Goal: Navigation & Orientation: Find specific page/section

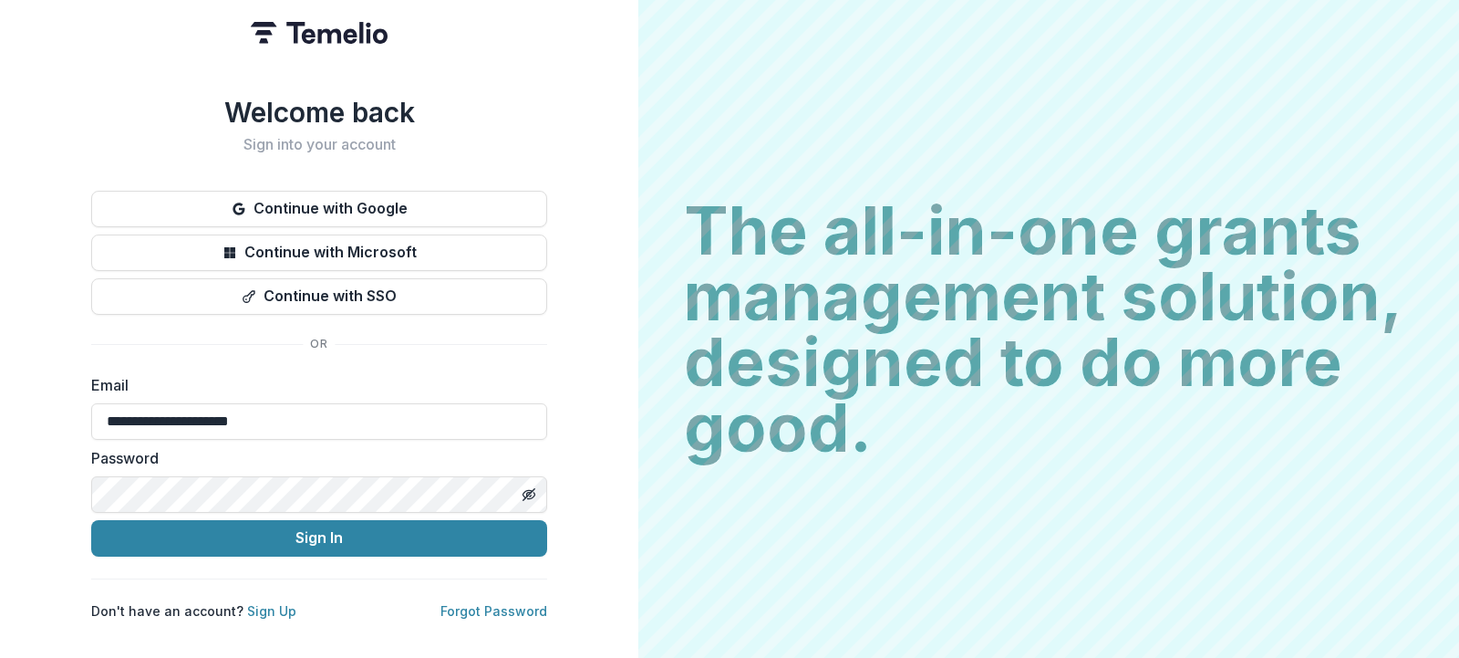
click at [91, 520] on button "Sign In" at bounding box center [319, 538] width 456 height 36
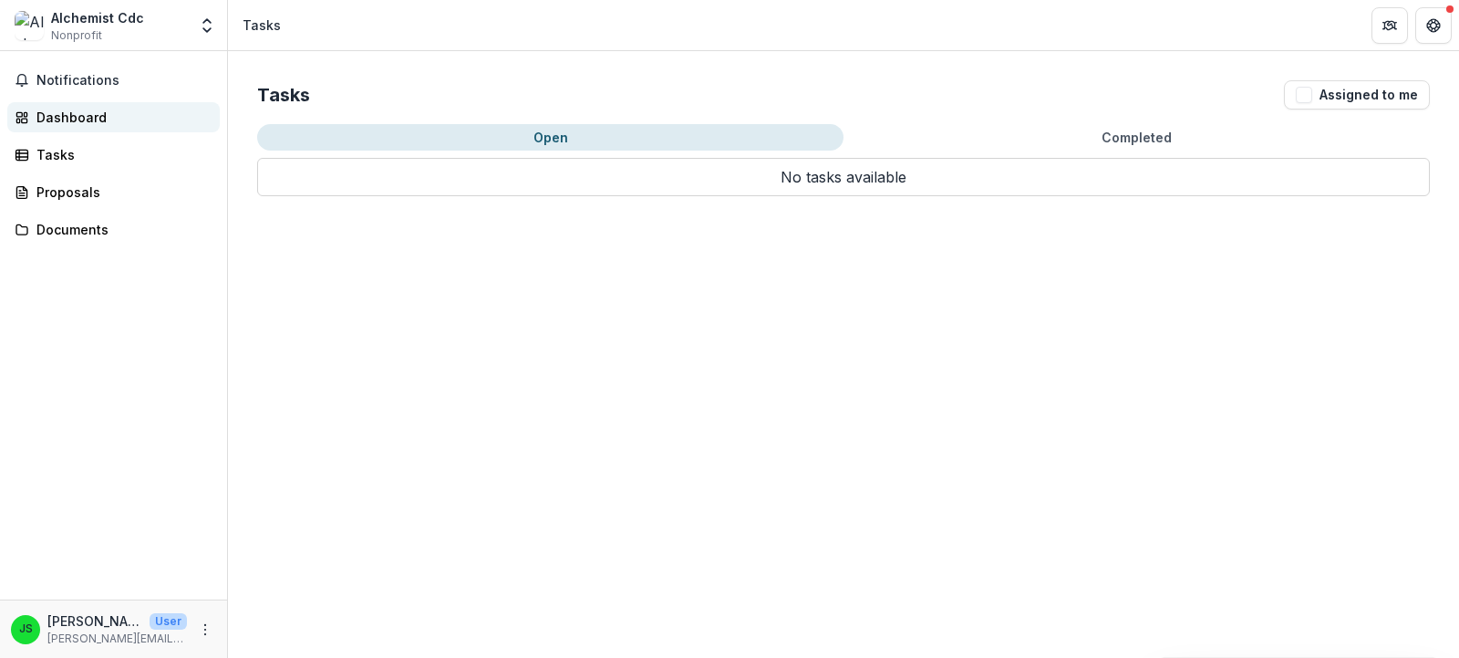
click at [74, 115] on div "Dashboard" at bounding box center [120, 117] width 169 height 19
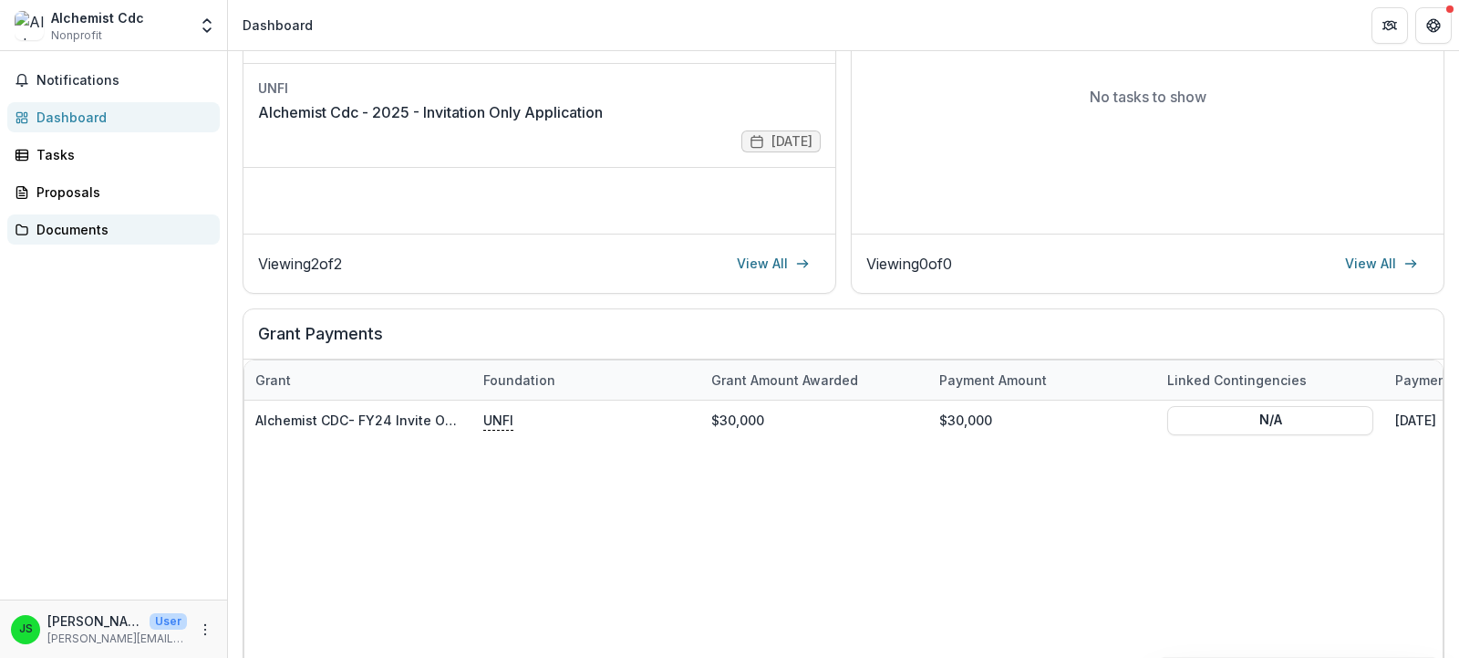
click at [112, 229] on div "Documents" at bounding box center [120, 229] width 169 height 19
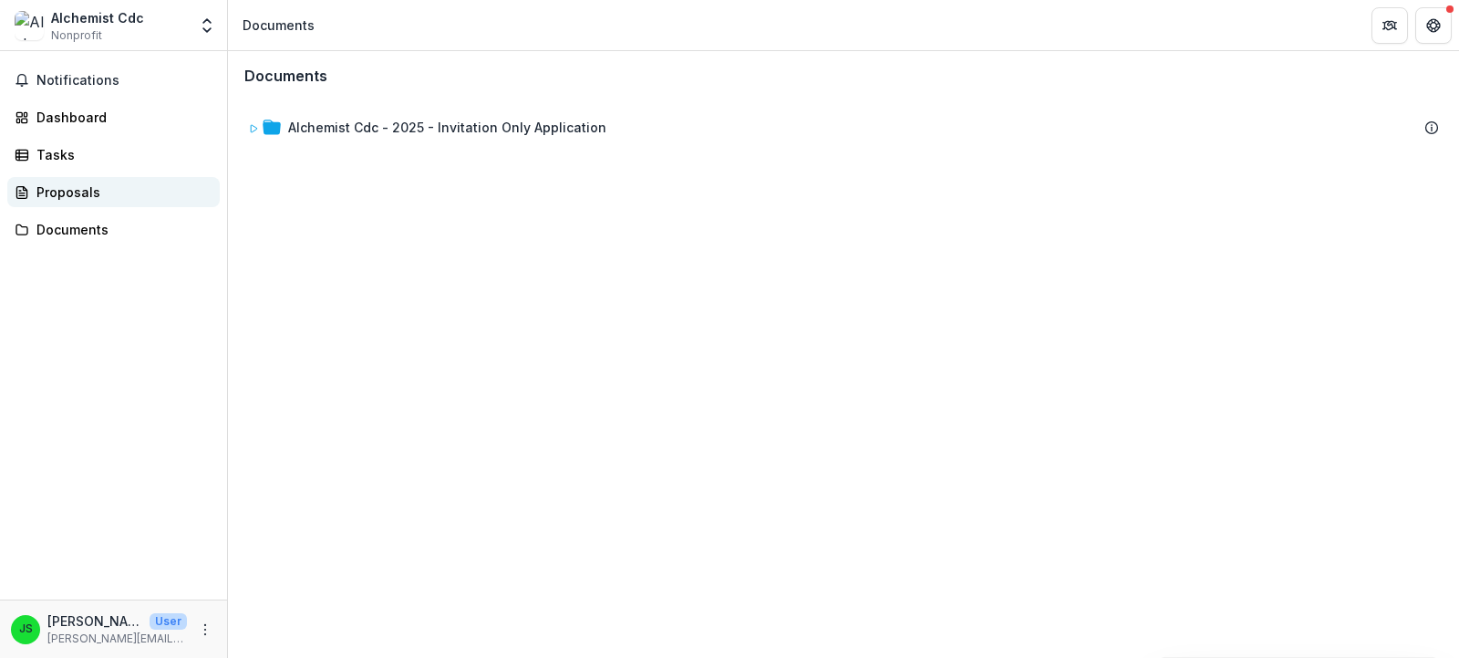
click at [83, 192] on div "Proposals" at bounding box center [120, 191] width 169 height 19
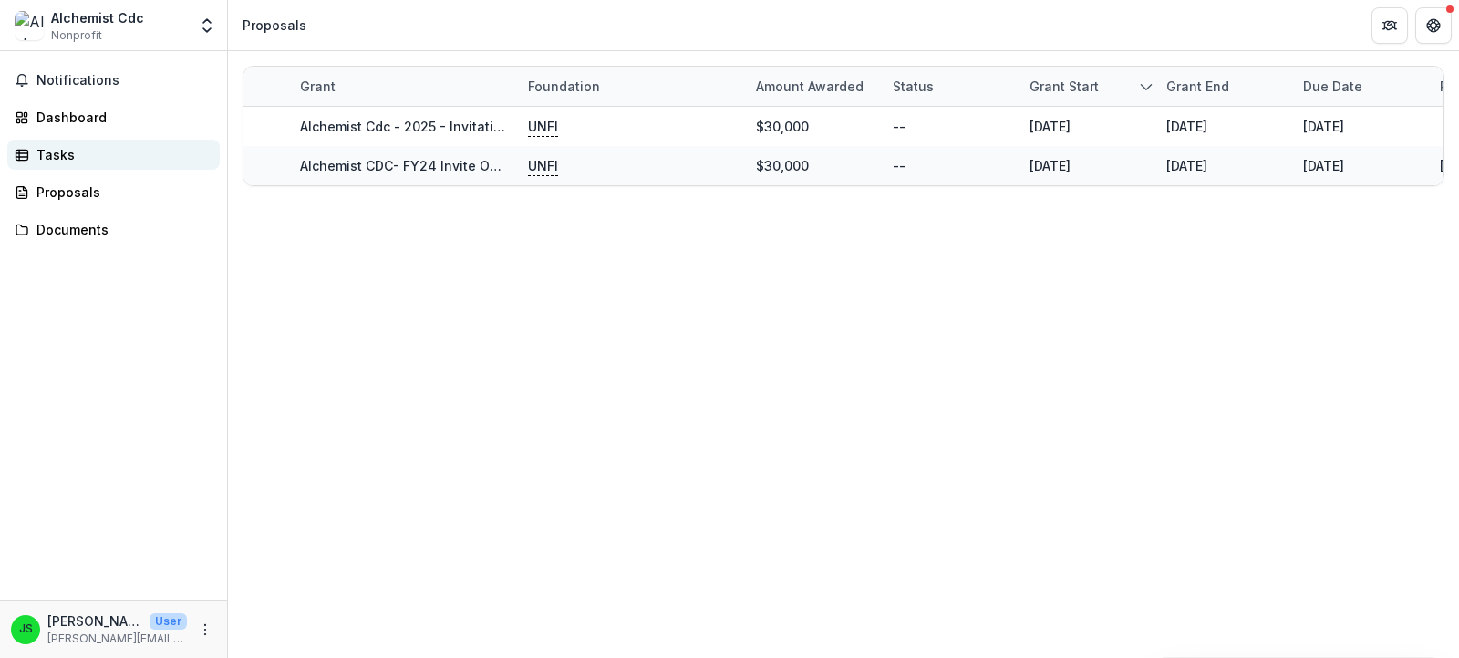
click at [63, 154] on div "Tasks" at bounding box center [120, 154] width 169 height 19
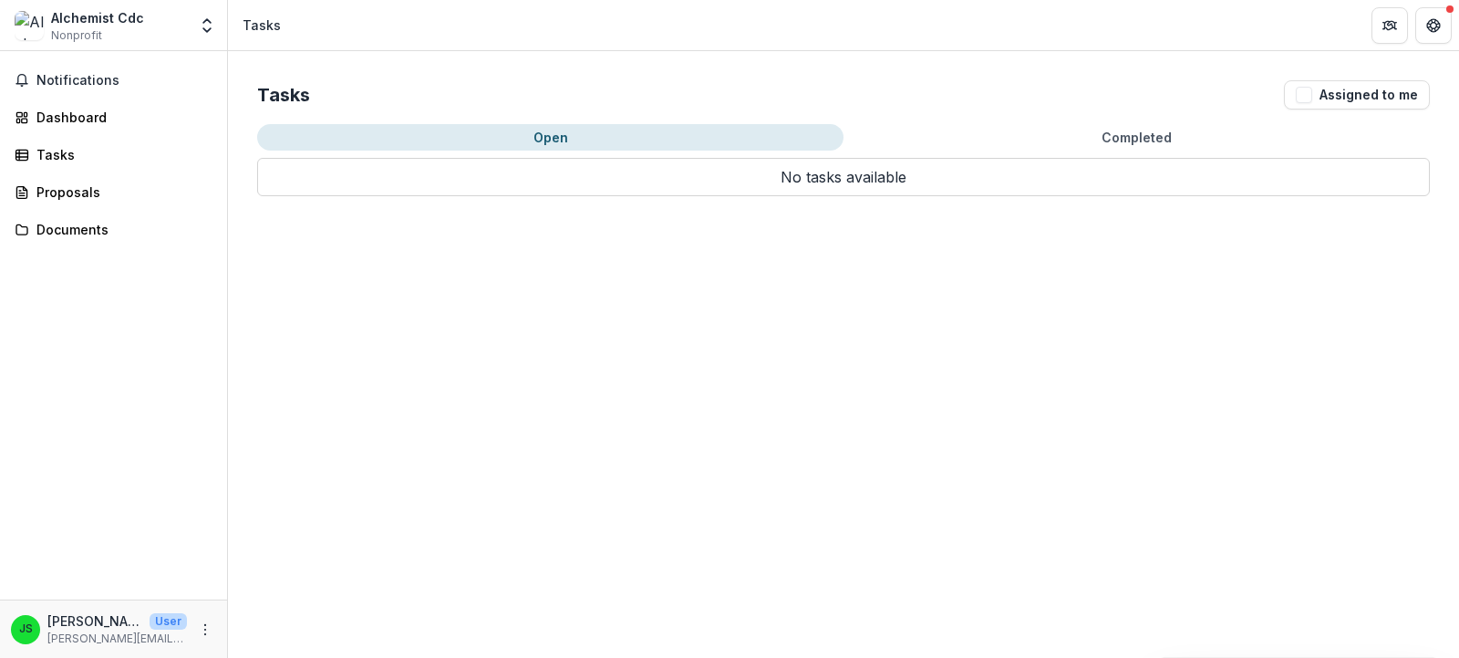
click at [59, 133] on div "Notifications Dashboard Tasks Proposals Documents" at bounding box center [113, 325] width 227 height 548
click at [58, 119] on div "Dashboard" at bounding box center [120, 117] width 169 height 19
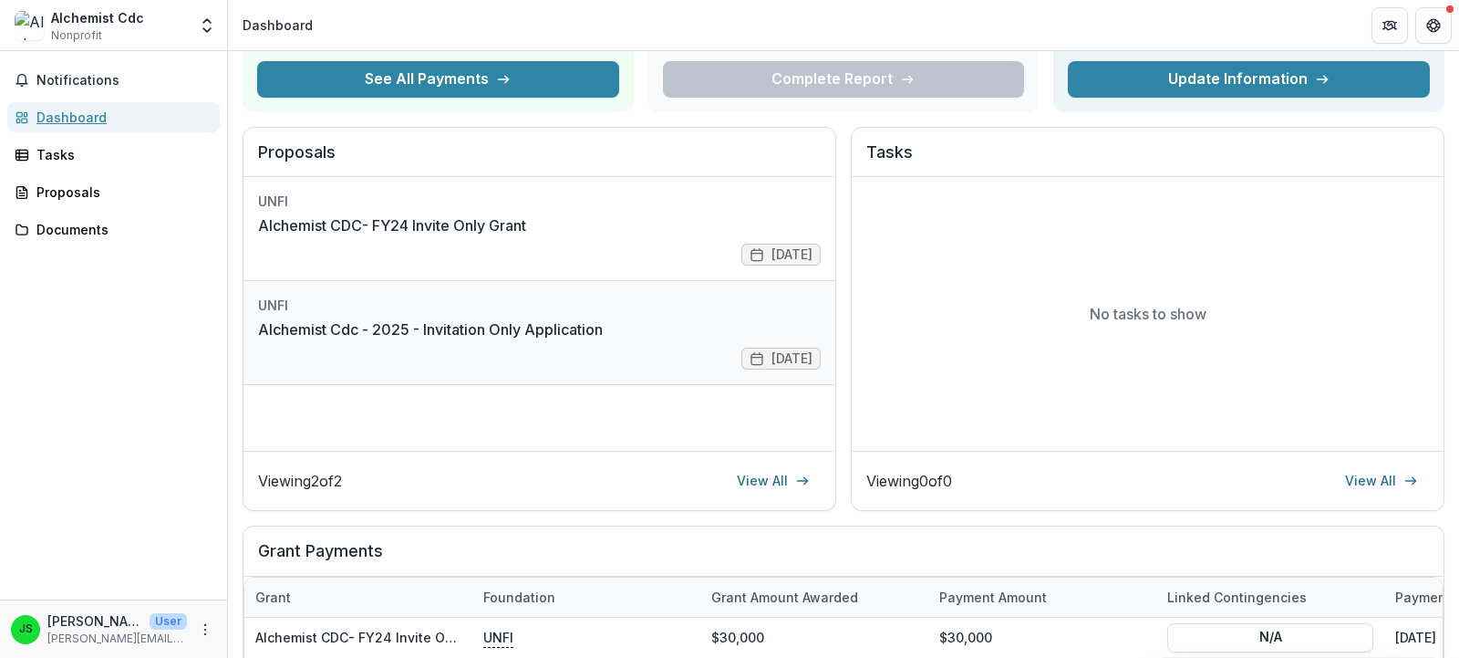
scroll to position [151, 0]
click at [489, 339] on link "Alchemist Cdc - 2025 - Invitation Only Application" at bounding box center [430, 328] width 345 height 22
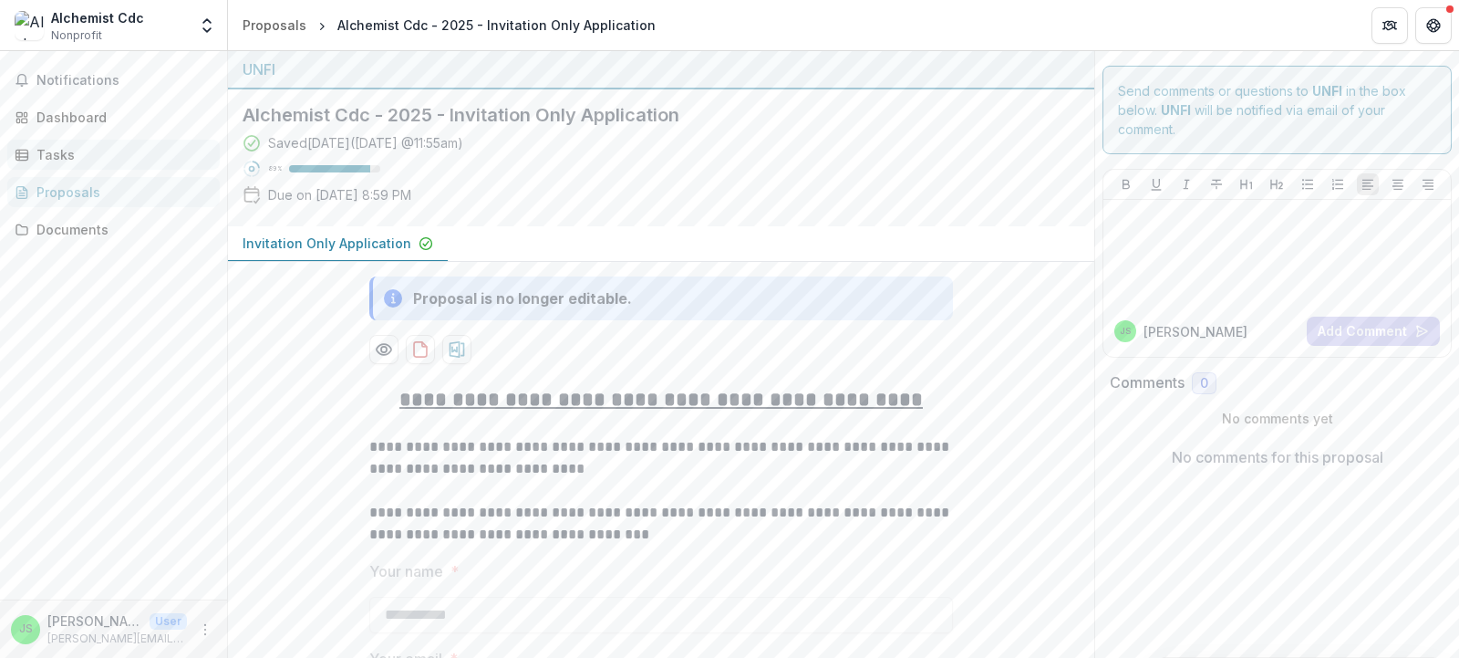
click at [93, 151] on div "Tasks" at bounding box center [120, 154] width 169 height 19
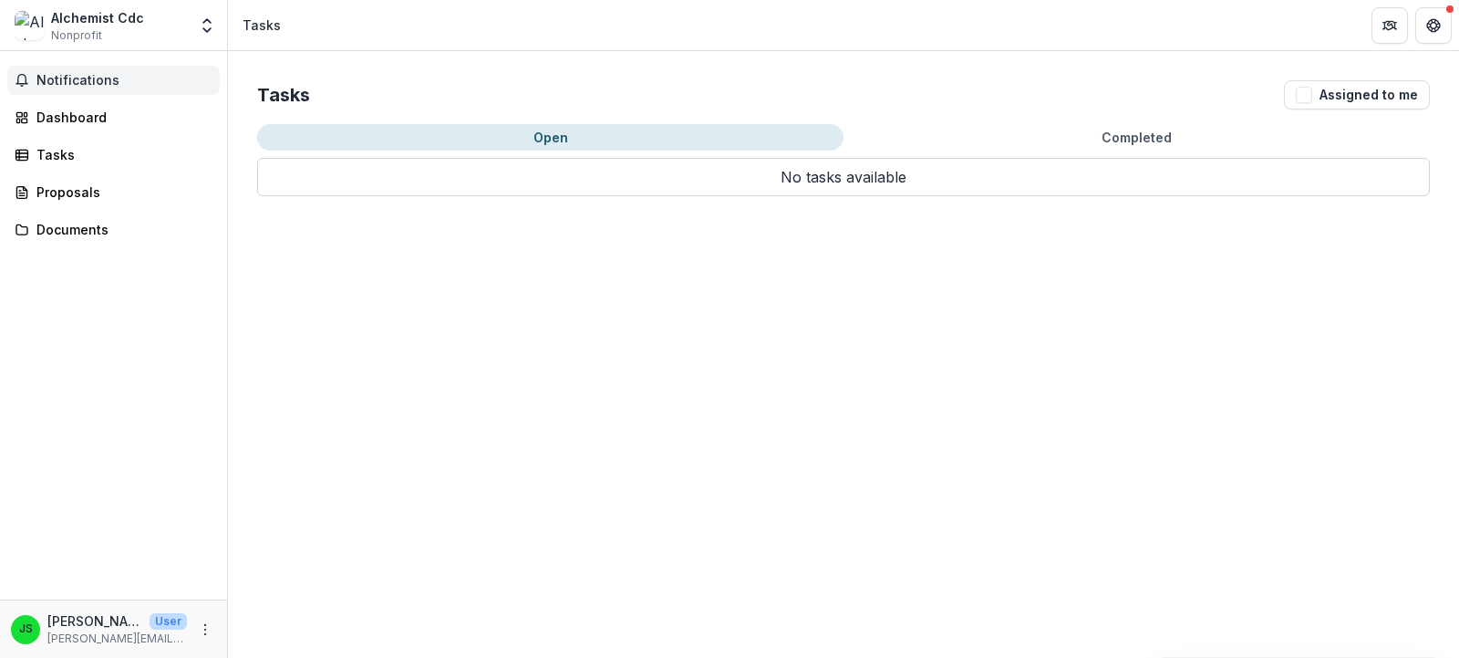
click at [73, 88] on button "Notifications" at bounding box center [113, 80] width 213 height 29
click at [1088, 277] on div "Tasks Assigned to me Open Completed No tasks available Task Name Type of Task S…" at bounding box center [843, 354] width 1231 height 607
click at [109, 82] on span "Notifications" at bounding box center [124, 81] width 176 height 16
